Goal: Information Seeking & Learning: Learn about a topic

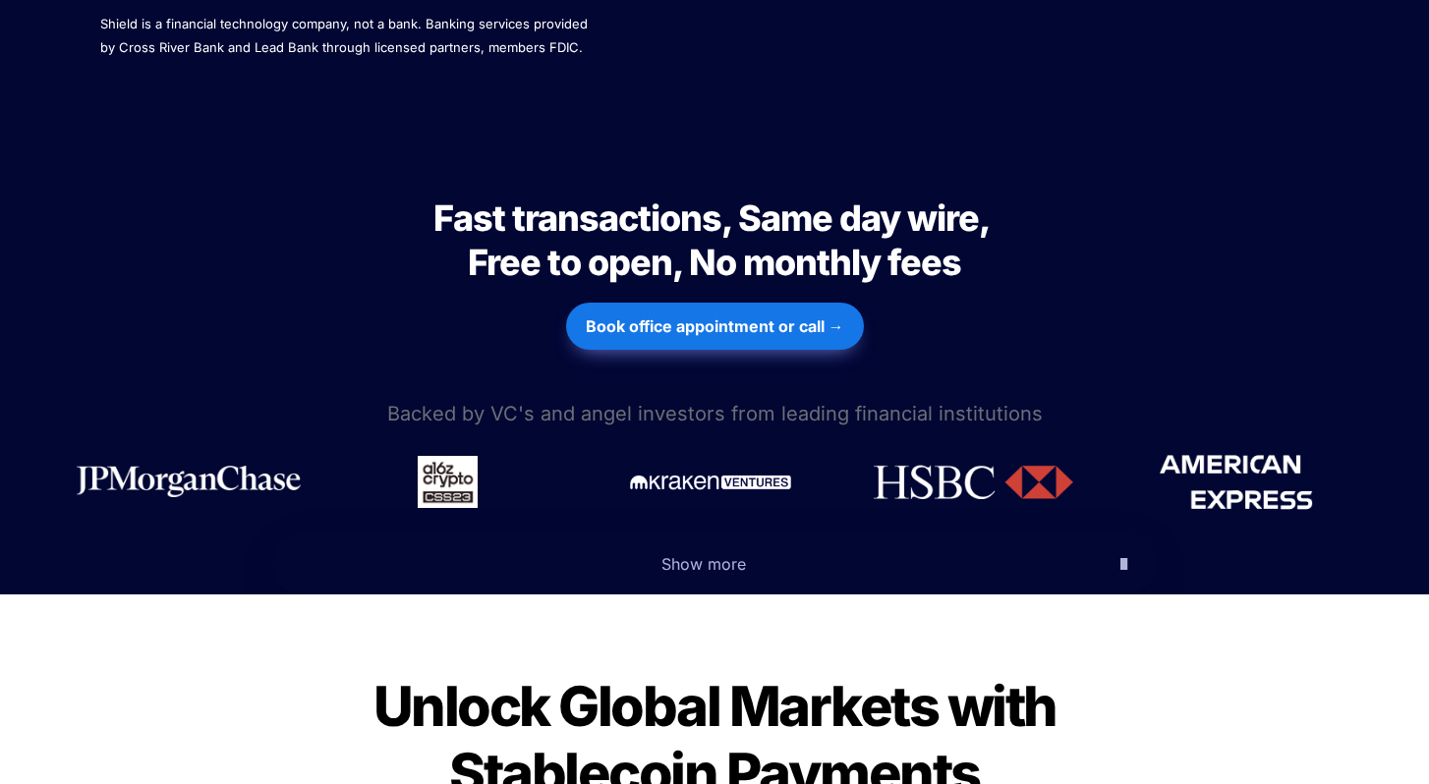
scroll to position [934, 0]
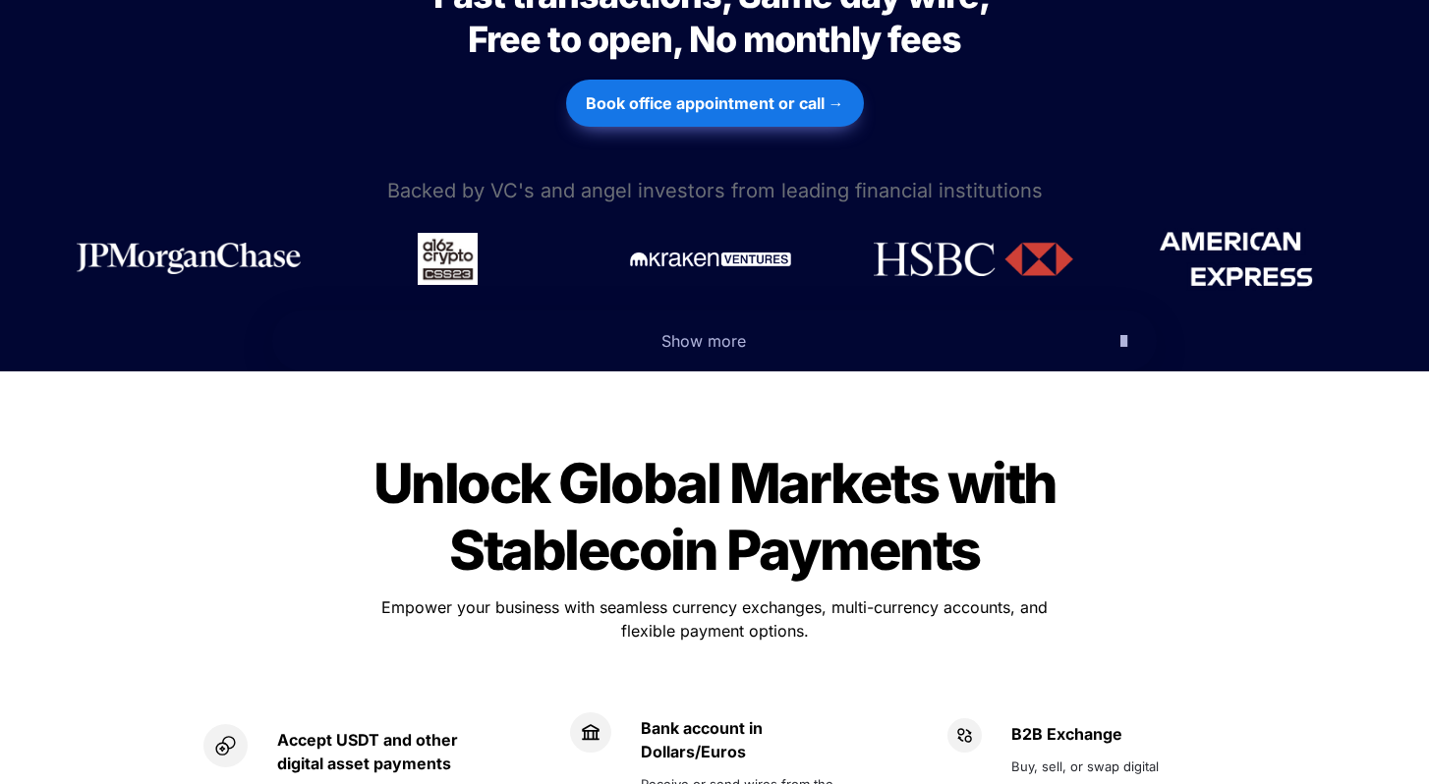
click at [1122, 329] on icon "button" at bounding box center [1124, 341] width 7 height 24
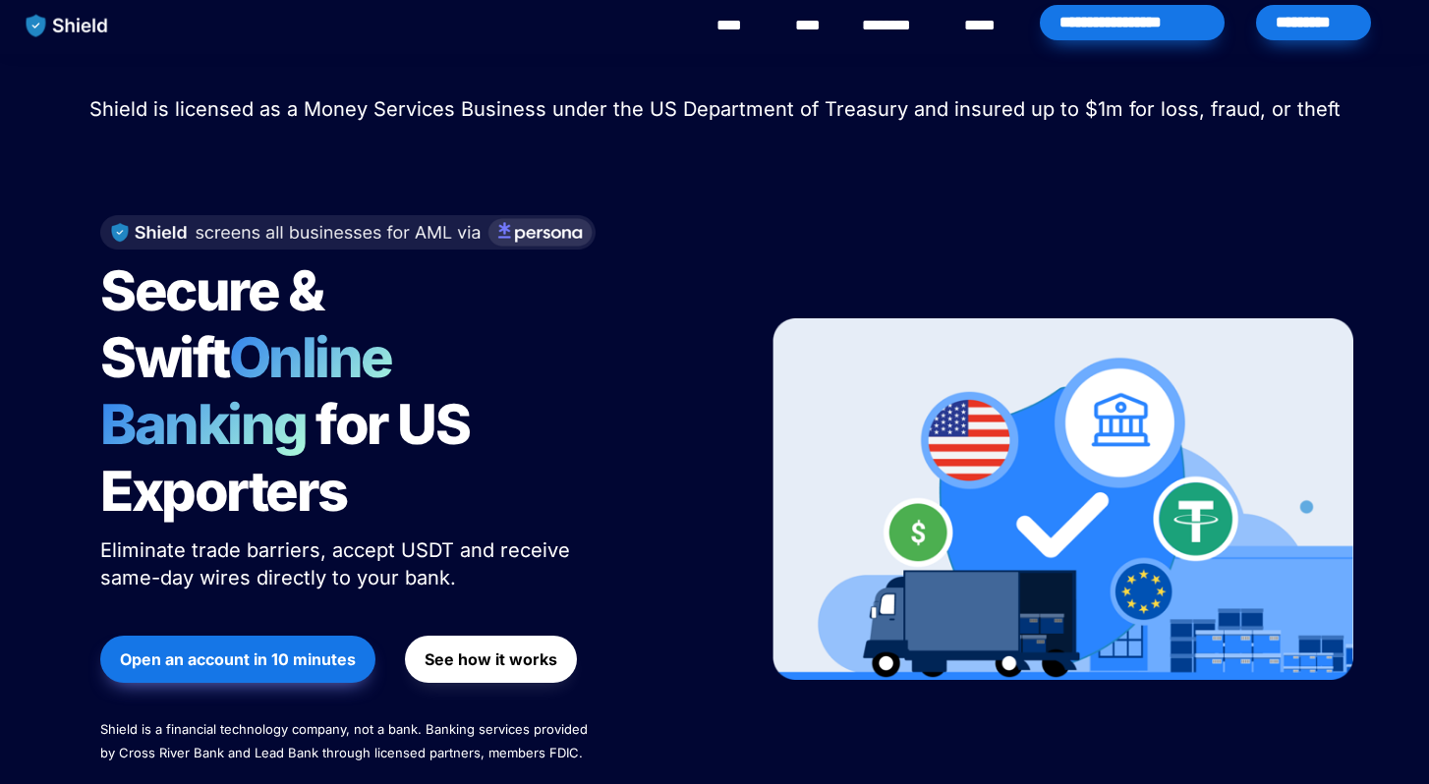
scroll to position [7, 0]
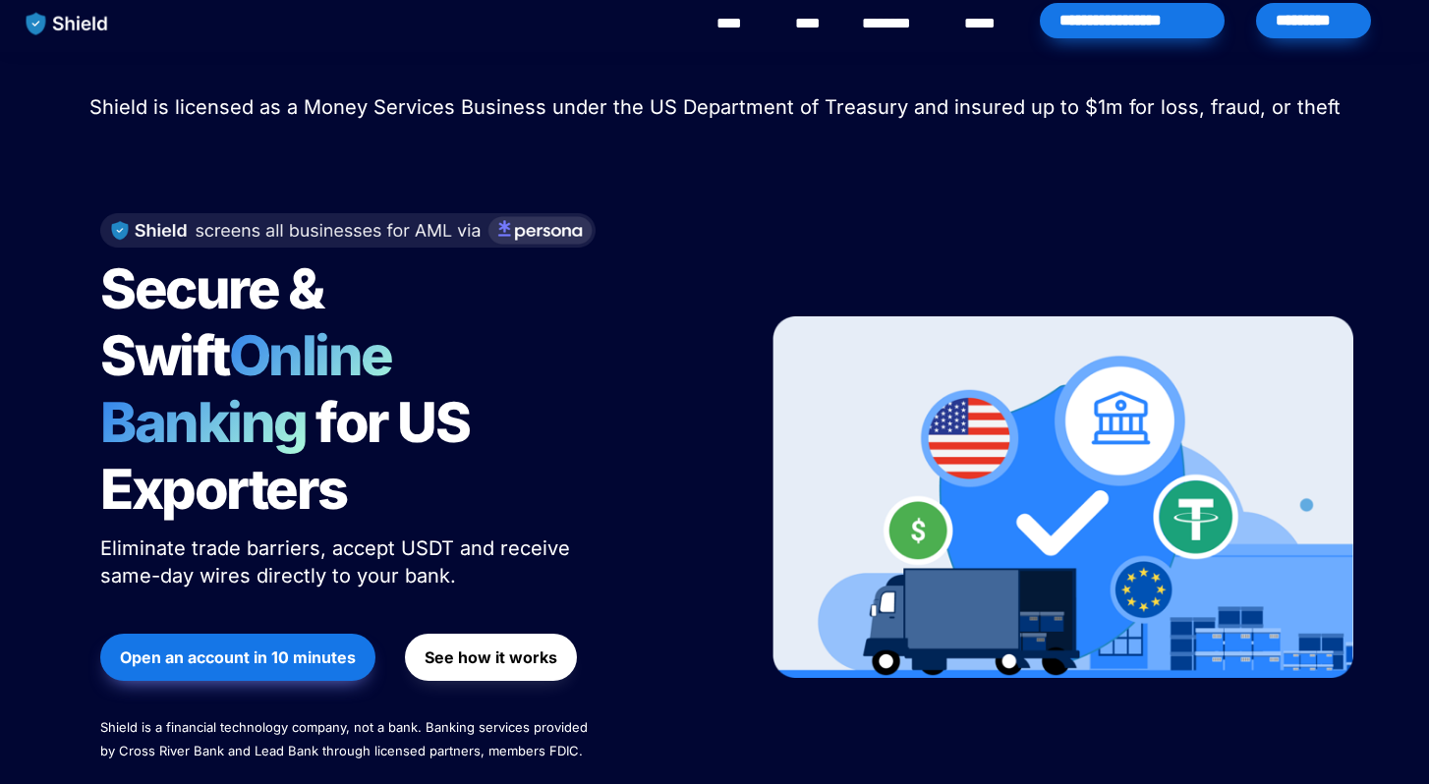
click at [304, 111] on span "Shield is licensed as a Money Services Business under the US Department of Trea…" at bounding box center [714, 107] width 1251 height 24
drag, startPoint x: 307, startPoint y: 110, endPoint x: 547, endPoint y: 105, distance: 240.9
click at [547, 105] on span "Shield is licensed as a Money Services Business under the US Department of Trea…" at bounding box center [714, 107] width 1251 height 24
copy span "Money Services Business"
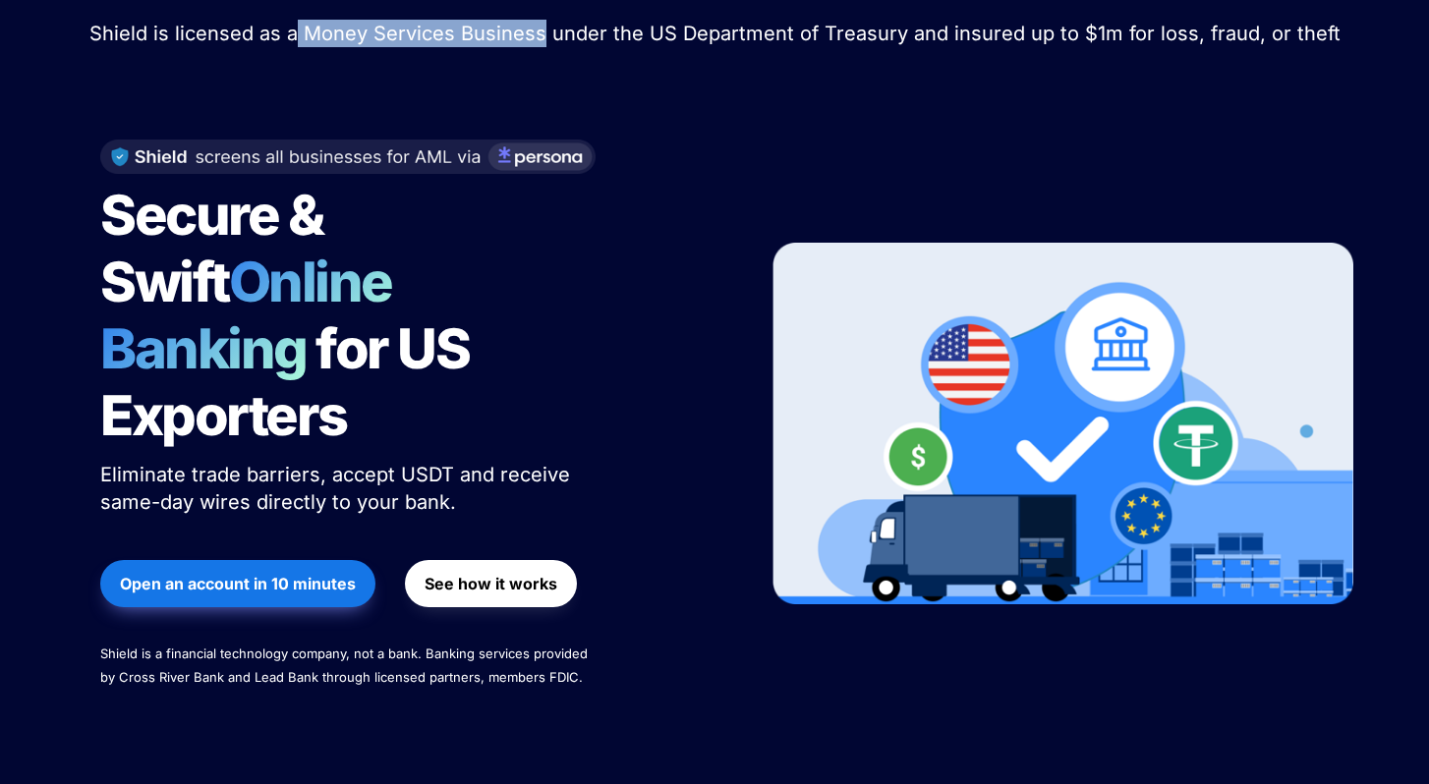
scroll to position [0, 0]
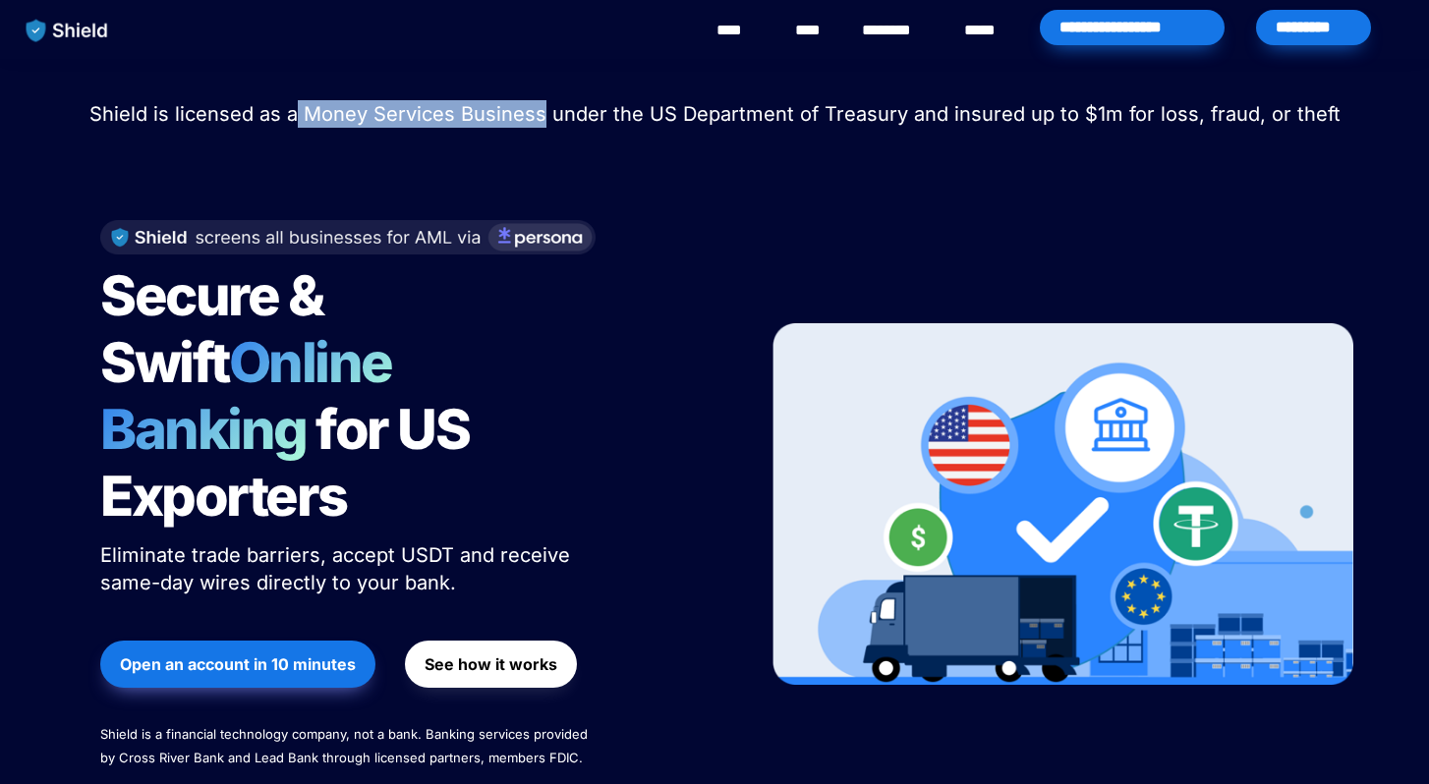
click at [498, 641] on button "See how it works" at bounding box center [491, 664] width 172 height 47
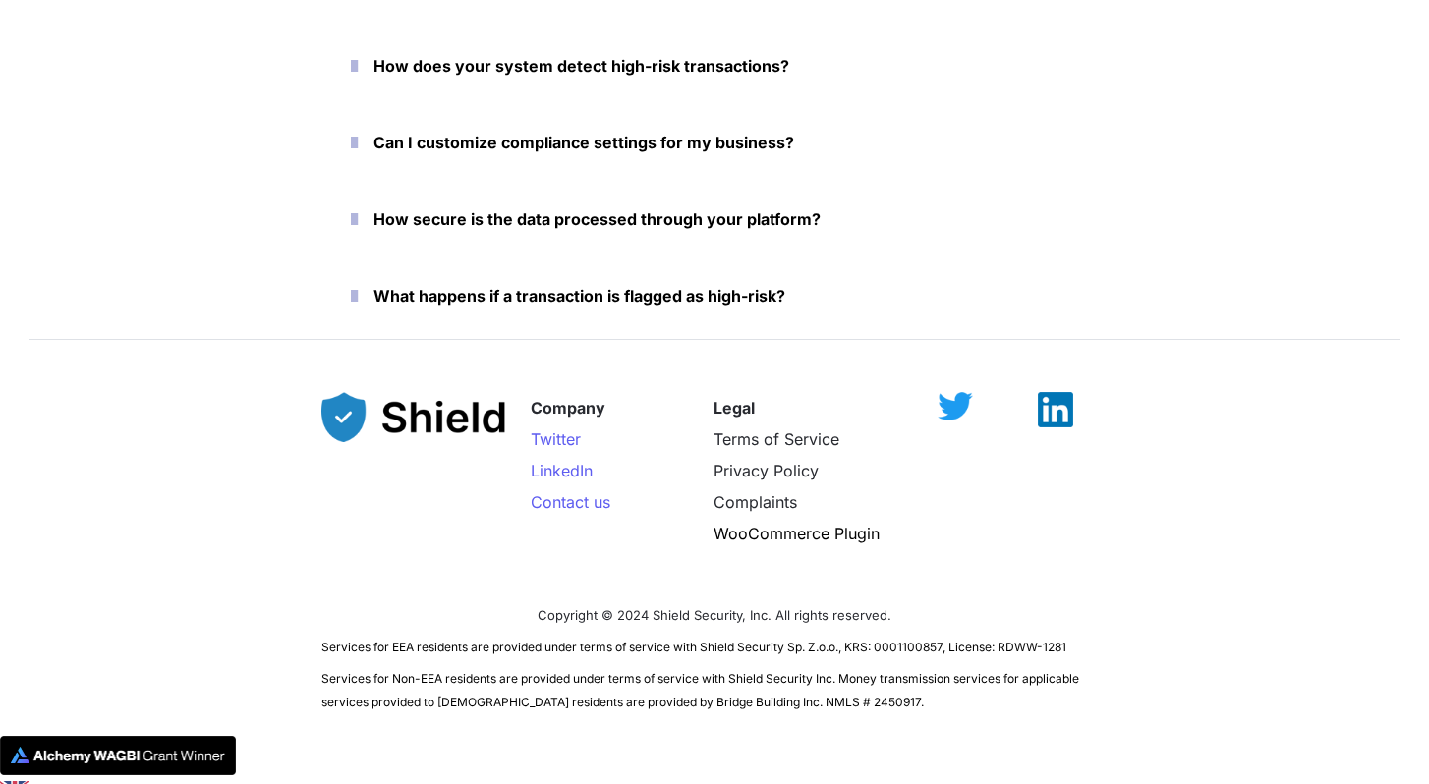
scroll to position [8927, 0]
